Goal: Navigation & Orientation: Go to known website

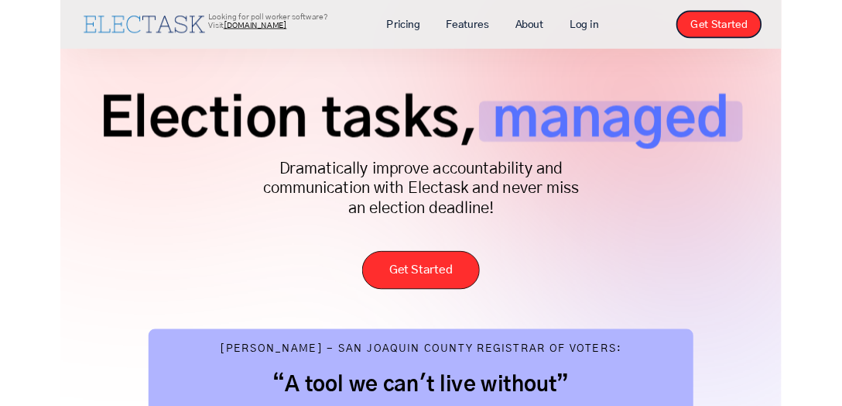
scroll to position [43, 0]
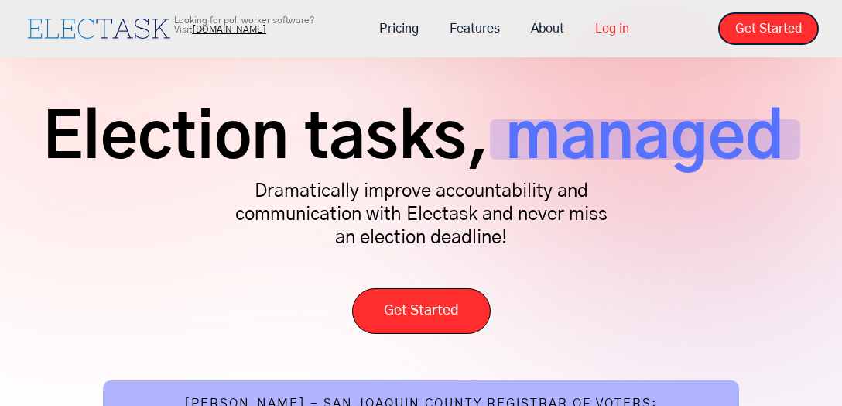
click at [625, 27] on link "Log in" at bounding box center [612, 28] width 65 height 33
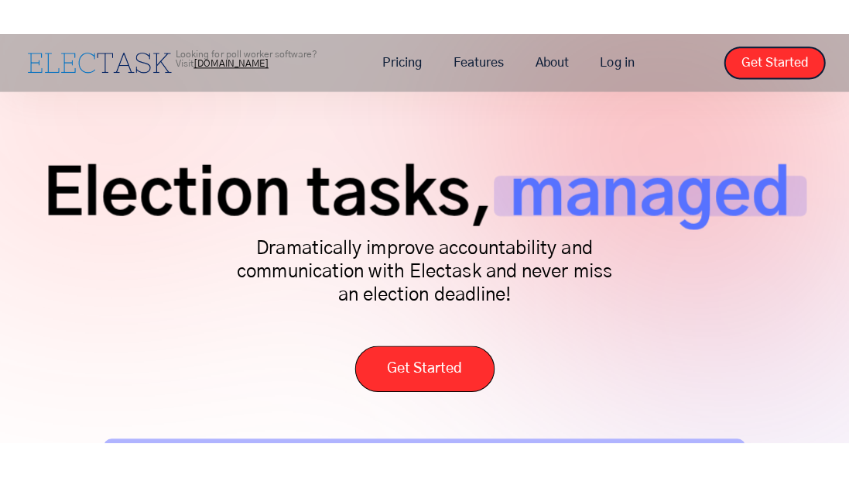
scroll to position [23, 0]
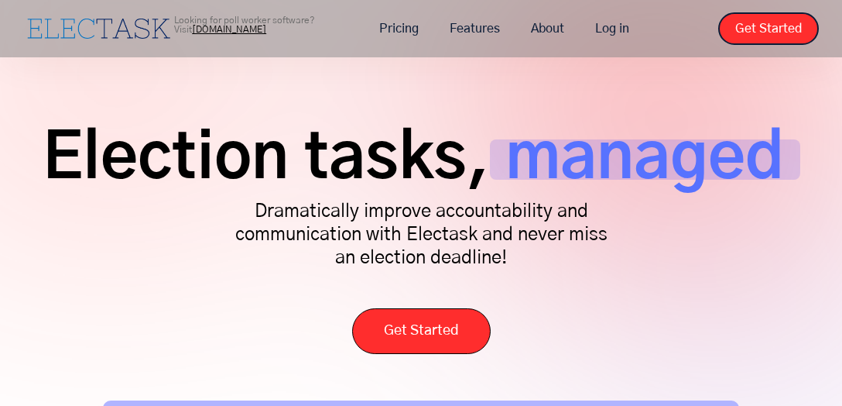
click at [198, 170] on span "Election tasks," at bounding box center [266, 159] width 447 height 40
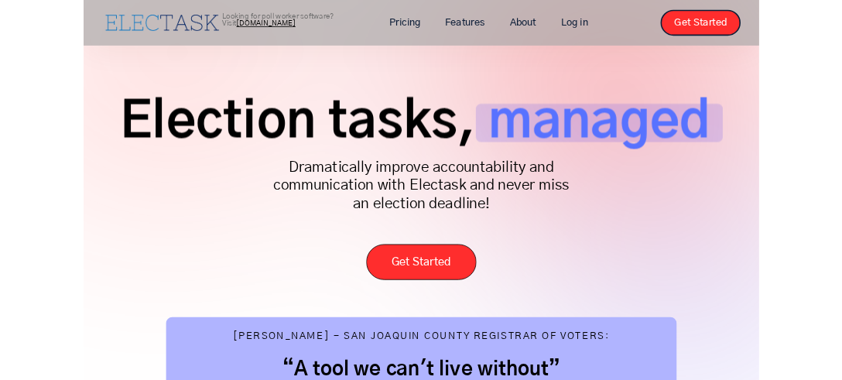
scroll to position [37, 0]
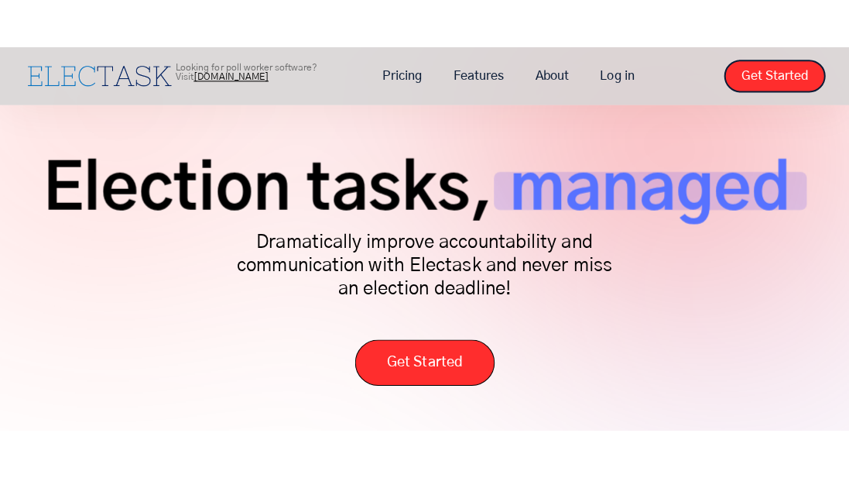
scroll to position [40, 0]
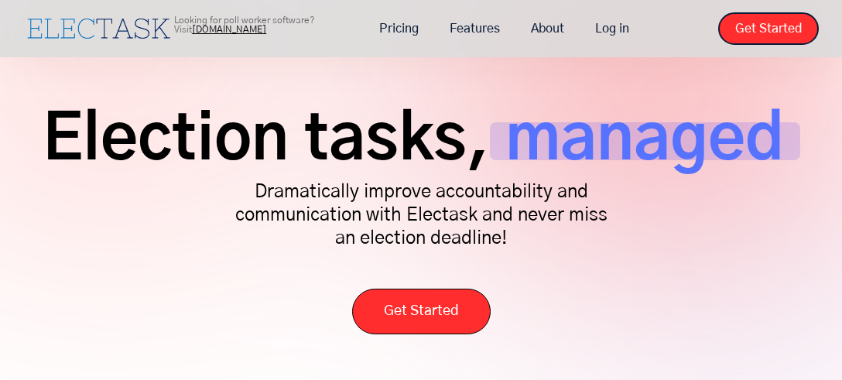
click at [378, 159] on span "Election tasks," at bounding box center [266, 141] width 447 height 38
